Goal: Check status: Check status

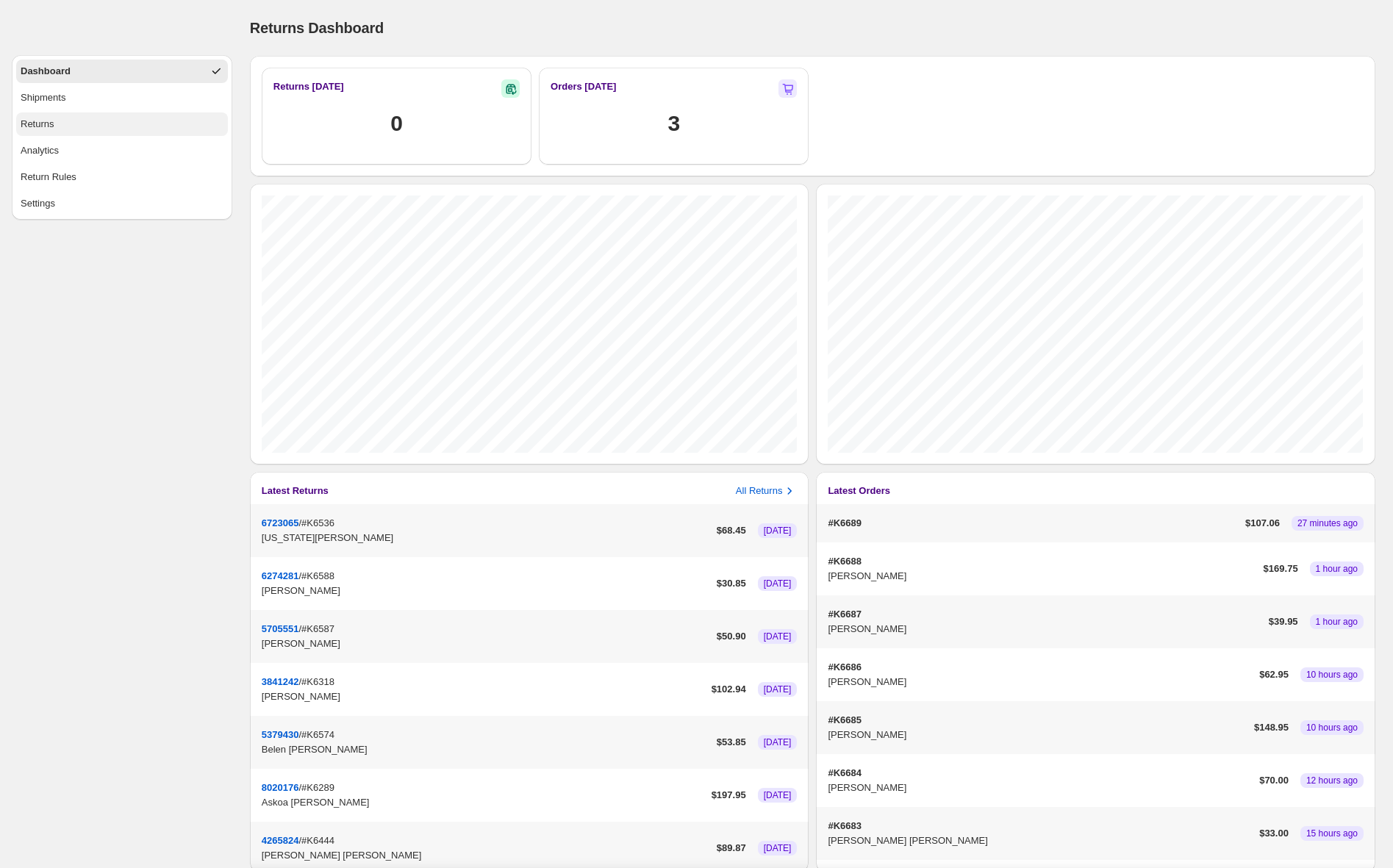
click at [137, 123] on button "Returns" at bounding box center [121, 124] width 212 height 24
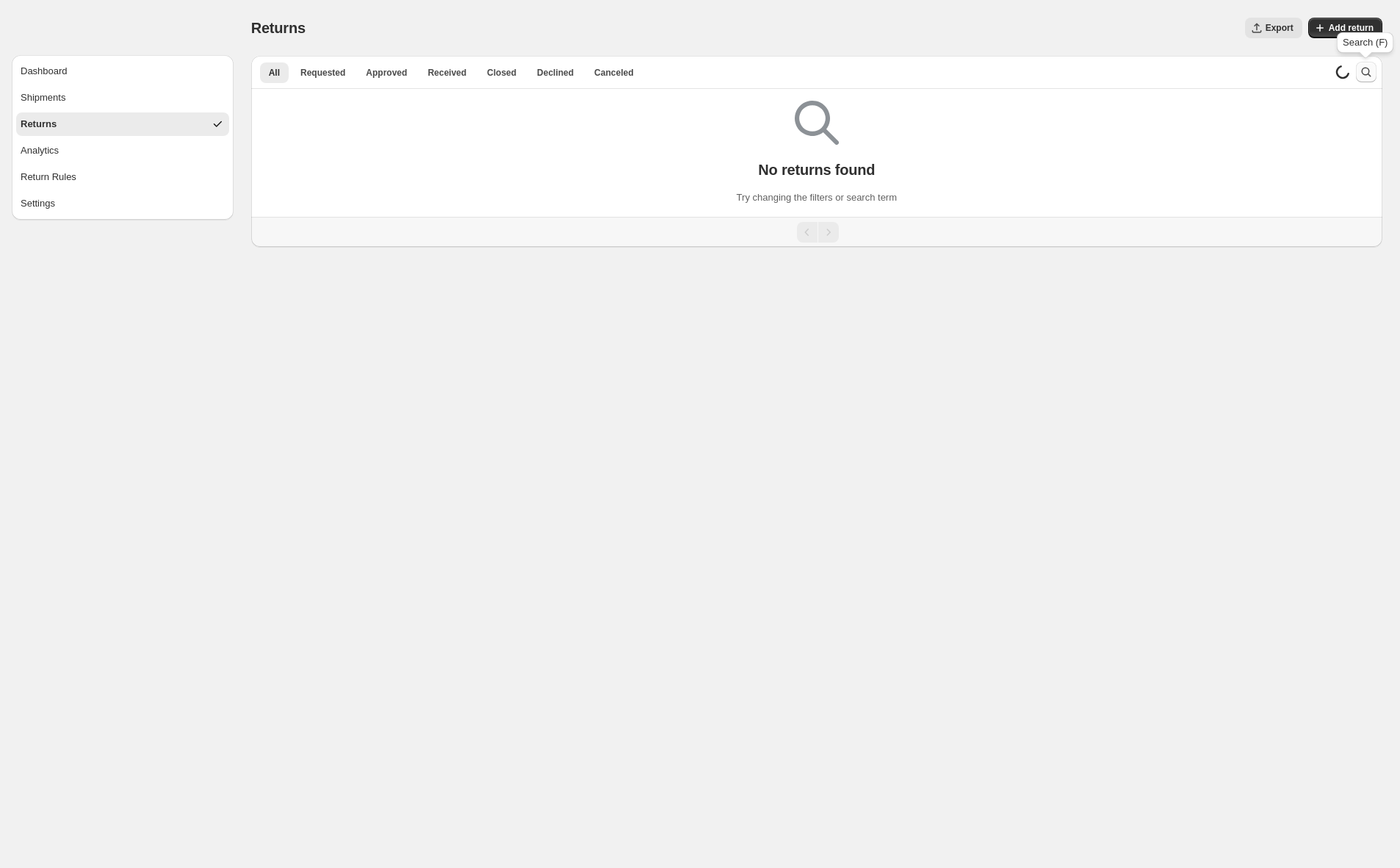
click at [1366, 74] on icon "Search and filter results" at bounding box center [1365, 73] width 10 height 10
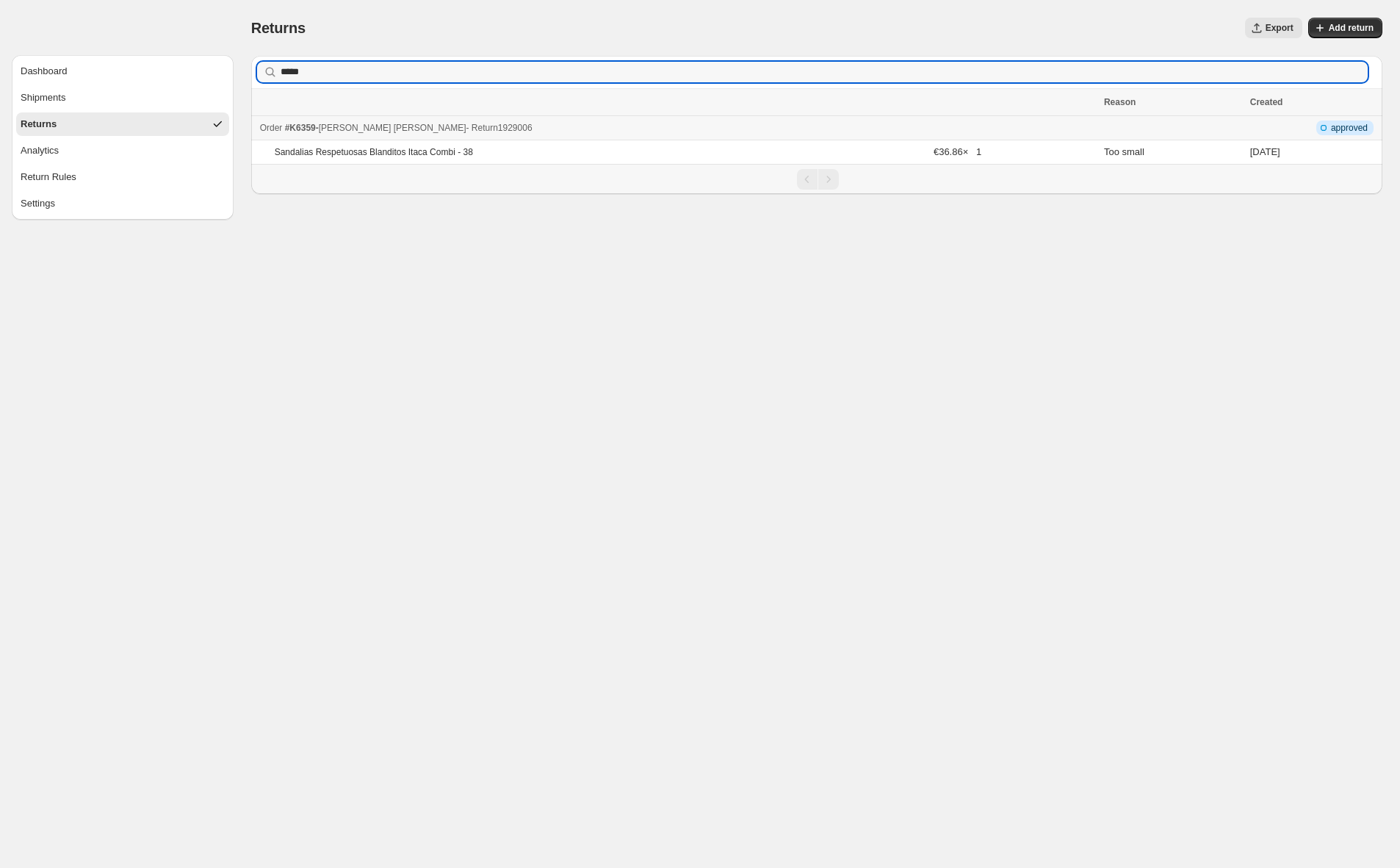
type input "*****"
click at [539, 128] on div "Order #K6359 - [PERSON_NAME] - Return 1929006" at bounding box center [677, 127] width 835 height 15
